Goal: Transaction & Acquisition: Purchase product/service

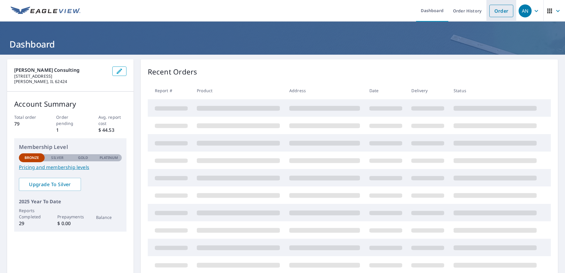
click at [500, 7] on link "Order" at bounding box center [501, 11] width 24 height 12
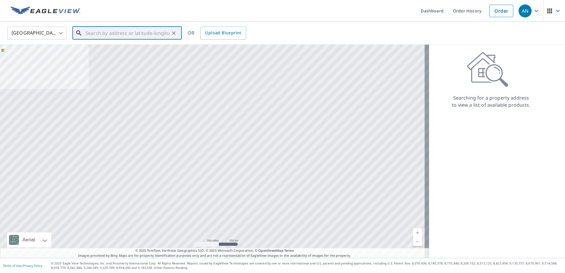
paste input "[STREET_ADDRESS]"
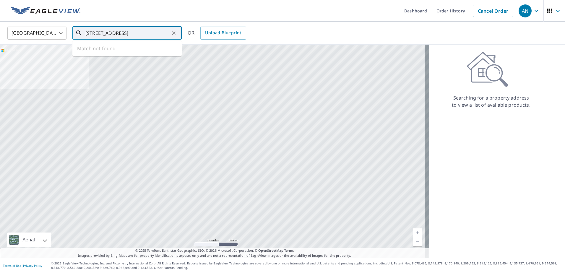
scroll to position [0, 6]
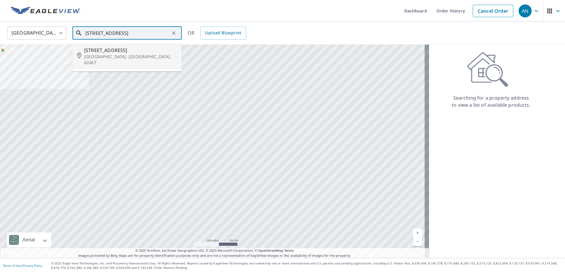
click at [121, 53] on span "[STREET_ADDRESS]" at bounding box center [130, 50] width 93 height 7
type input "[STREET_ADDRESS]"
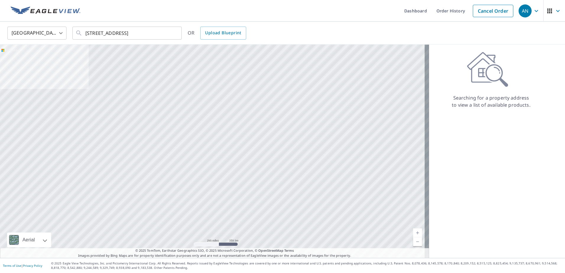
scroll to position [0, 0]
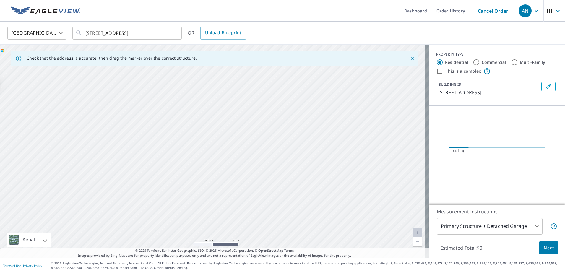
drag, startPoint x: 188, startPoint y: 179, endPoint x: 272, endPoint y: 101, distance: 114.5
click at [272, 98] on div "[STREET_ADDRESS]" at bounding box center [214, 151] width 429 height 213
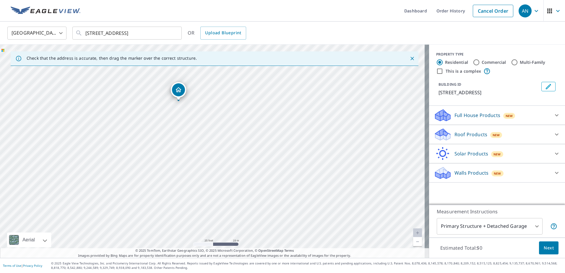
drag, startPoint x: 186, startPoint y: 118, endPoint x: 174, endPoint y: 99, distance: 23.0
drag, startPoint x: 276, startPoint y: 186, endPoint x: 230, endPoint y: 136, distance: 68.0
click at [230, 136] on div "[STREET_ADDRESS]" at bounding box center [214, 151] width 429 height 213
drag, startPoint x: 266, startPoint y: 156, endPoint x: 227, endPoint y: 134, distance: 44.6
click at [227, 134] on div "[STREET_ADDRESS]" at bounding box center [214, 151] width 429 height 213
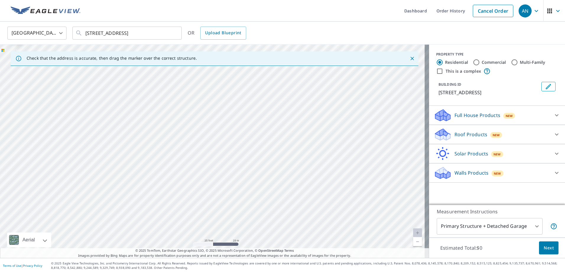
drag, startPoint x: 185, startPoint y: 134, endPoint x: 196, endPoint y: 157, distance: 25.2
click at [196, 157] on div "[STREET_ADDRESS]" at bounding box center [214, 151] width 429 height 213
drag, startPoint x: 50, startPoint y: 78, endPoint x: 150, endPoint y: 146, distance: 121.2
click at [553, 114] on icon at bounding box center [556, 115] width 7 height 7
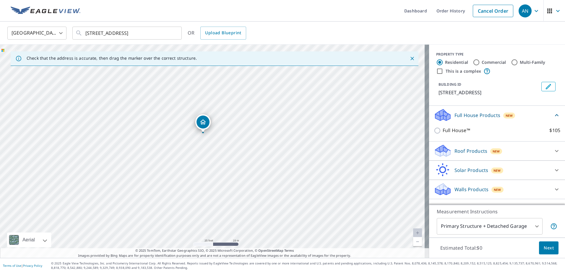
click at [553, 152] on icon at bounding box center [556, 150] width 7 height 7
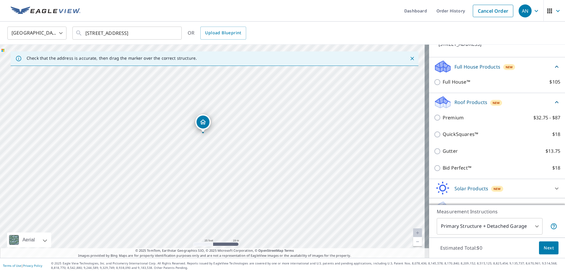
scroll to position [59, 0]
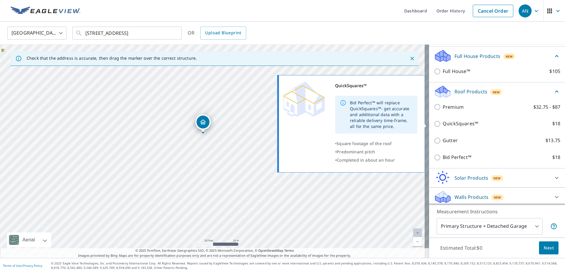
click at [434, 125] on input "QuickSquares™ $18" at bounding box center [438, 123] width 9 height 7
checkbox input "true"
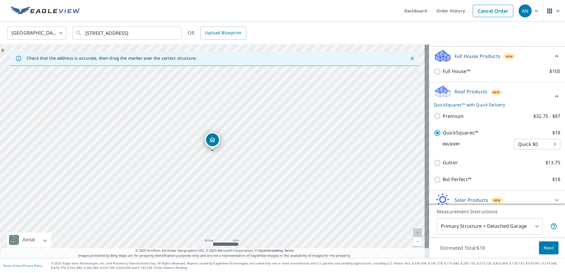
click at [520, 228] on body "AN AN Dashboard Order History Cancel Order AN [GEOGRAPHIC_DATA] [GEOGRAPHIC_DAT…" at bounding box center [282, 136] width 565 height 273
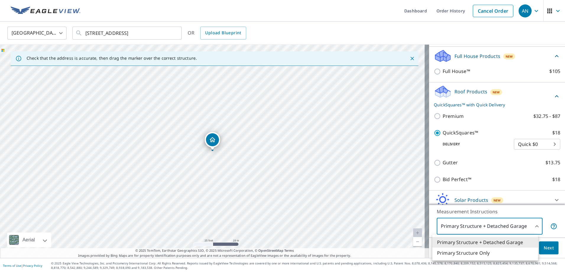
click at [479, 252] on li "Primary Structure Only" at bounding box center [485, 253] width 106 height 11
type input "2"
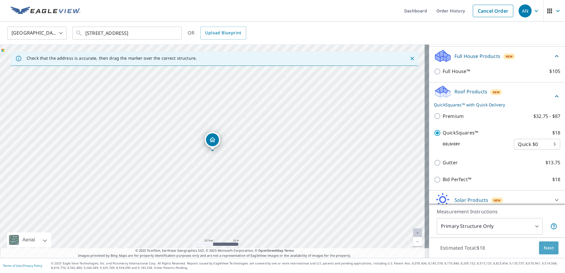
click at [544, 248] on span "Next" at bounding box center [549, 247] width 10 height 7
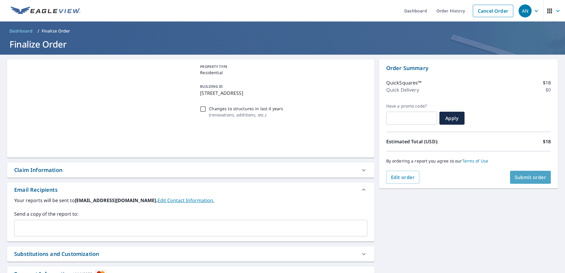
click at [521, 175] on span "Submit order" at bounding box center [531, 177] width 32 height 6
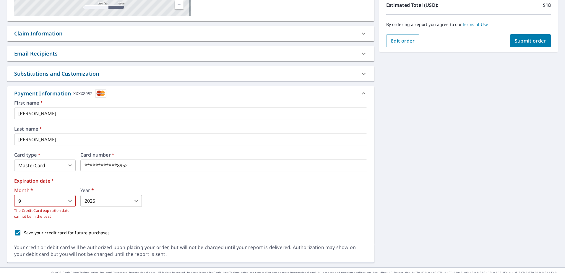
scroll to position [146, 0]
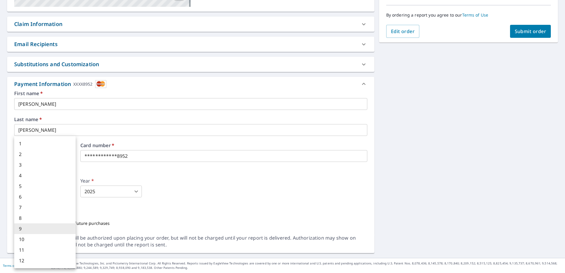
click at [68, 191] on body "AN AN Dashboard Order History Cancel Order AN Dashboard / Finalize Order Finali…" at bounding box center [282, 136] width 565 height 273
click at [36, 157] on li "2" at bounding box center [44, 154] width 61 height 11
type input "2"
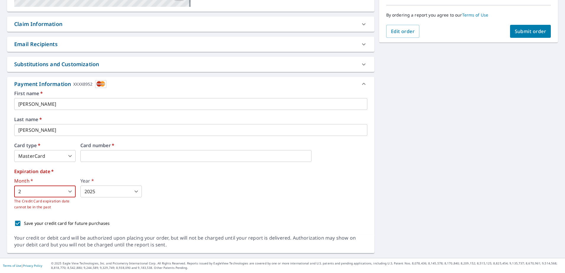
click at [95, 194] on body "AN AN Dashboard Order History Cancel Order AN Dashboard / Finalize Order Finali…" at bounding box center [282, 136] width 565 height 273
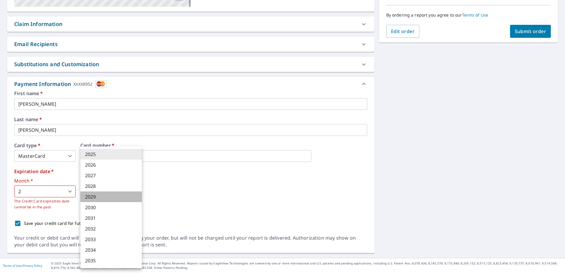
click at [96, 196] on li "2029" at bounding box center [110, 196] width 61 height 11
type input "2029"
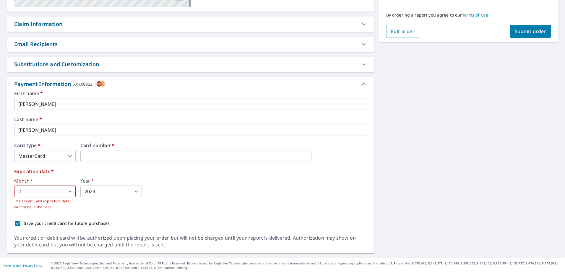
click at [176, 194] on div "Month   * 2 2 ​ The Credit Card expiration date cannot be in the past Year   * …" at bounding box center [190, 194] width 353 height 32
click at [68, 190] on body "AN AN Dashboard Order History Cancel Order AN Dashboard / Finalize Order Finali…" at bounding box center [282, 136] width 565 height 273
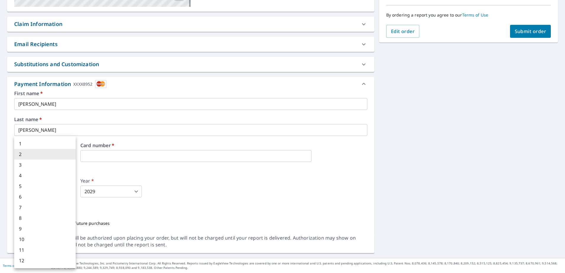
click at [28, 153] on li "2" at bounding box center [44, 154] width 61 height 11
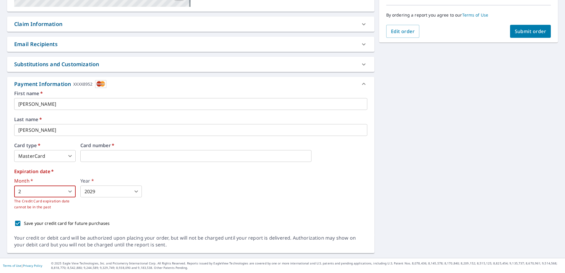
click at [172, 189] on div "Month   * 2 2 ​ The Credit Card expiration date cannot be in the past Year   * …" at bounding box center [190, 194] width 353 height 32
click at [526, 32] on span "Submit order" at bounding box center [531, 31] width 32 height 6
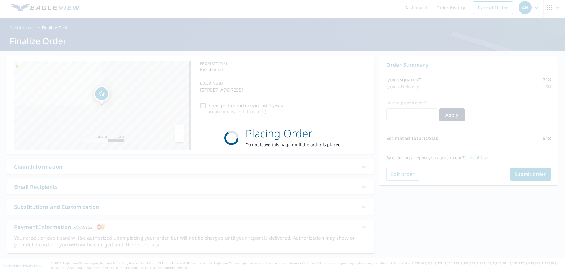
scroll to position [3, 0]
